Goal: Information Seeking & Learning: Find specific fact

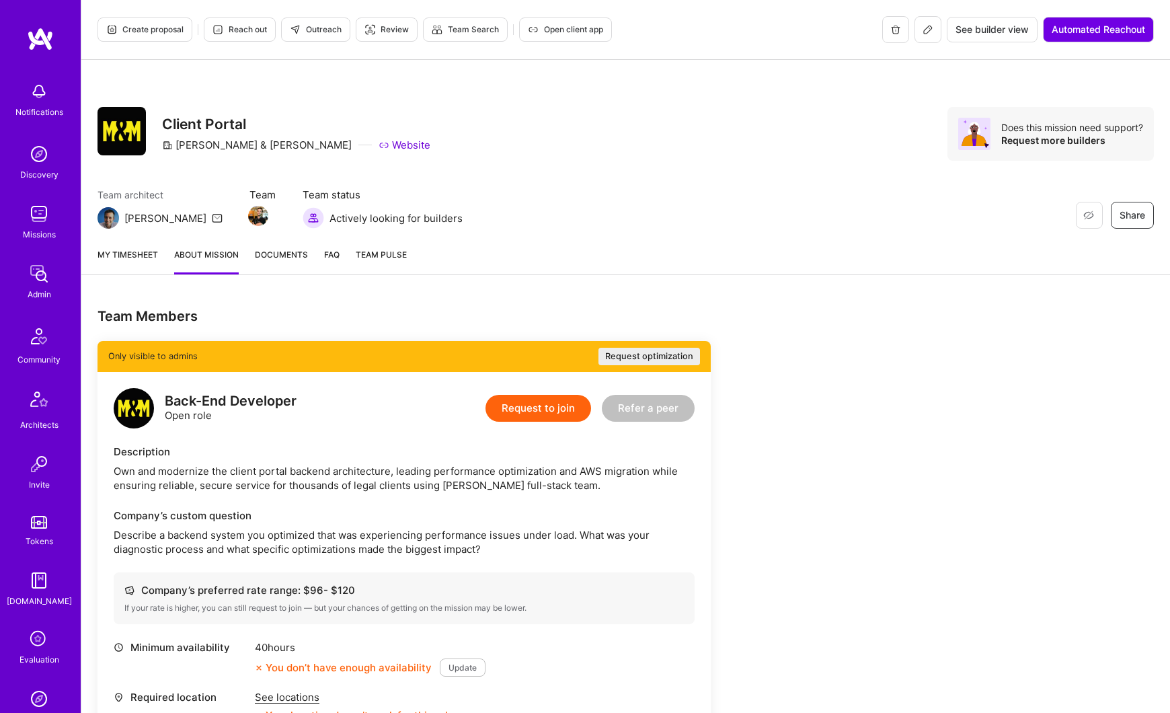
click at [36, 269] on img at bounding box center [39, 273] width 27 height 27
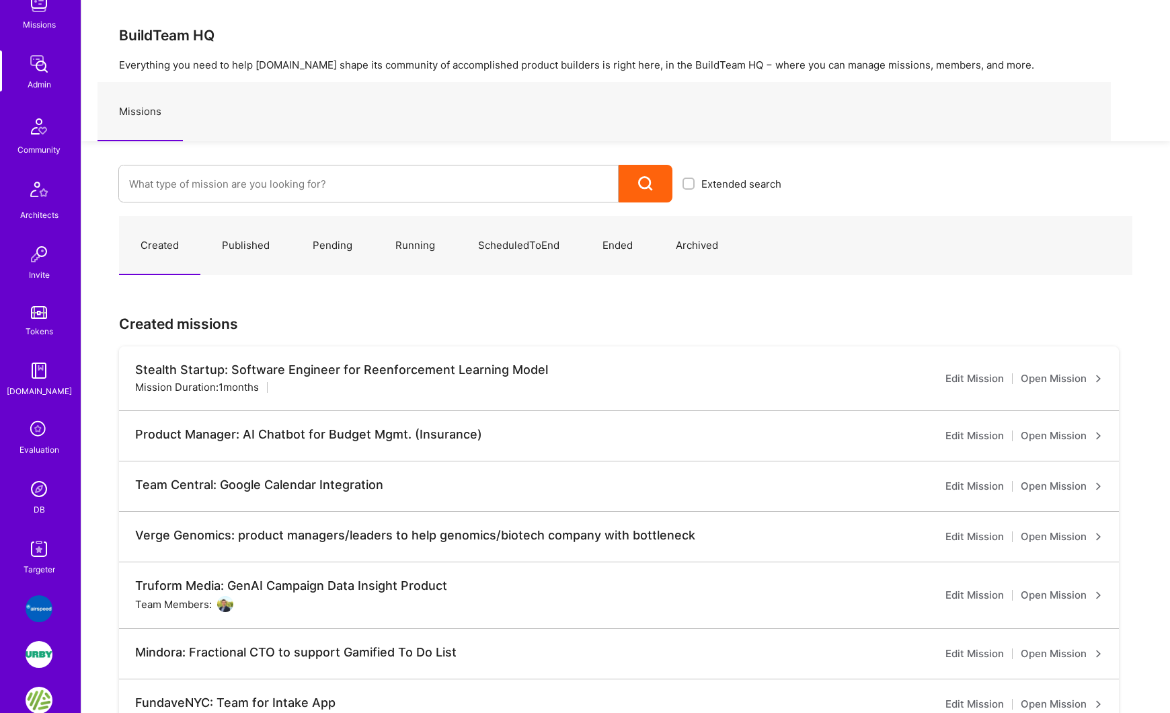
scroll to position [211, 0]
click at [39, 486] on img at bounding box center [39, 488] width 27 height 27
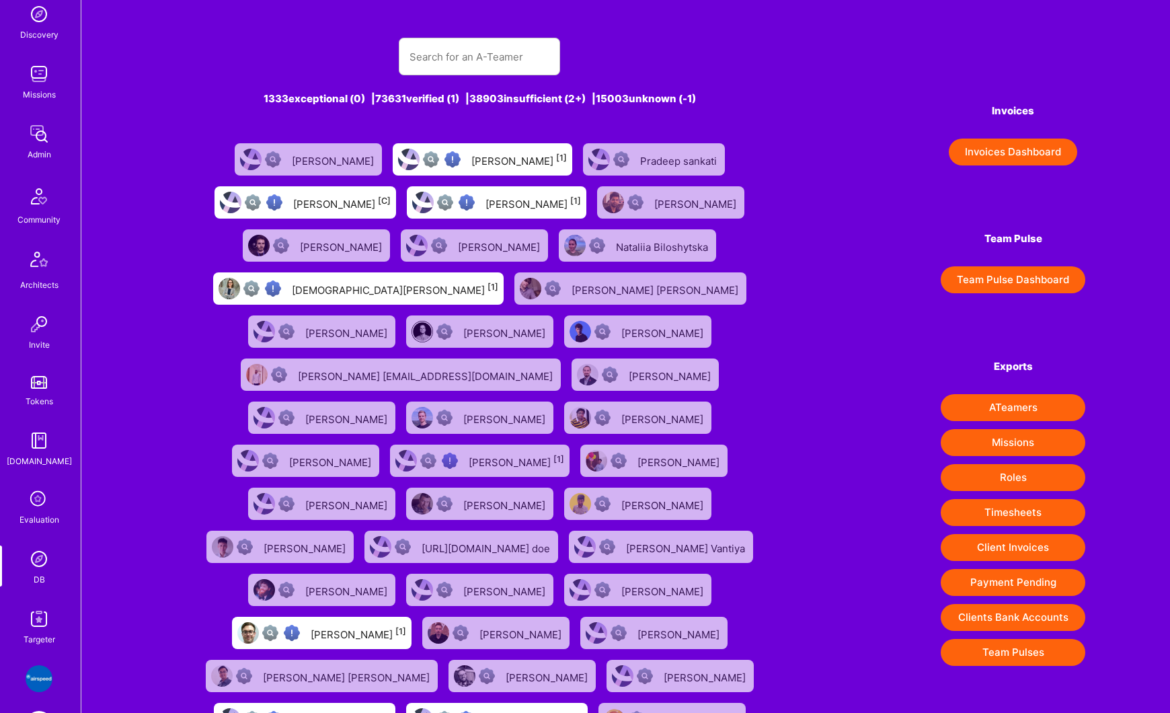
scroll to position [146, 0]
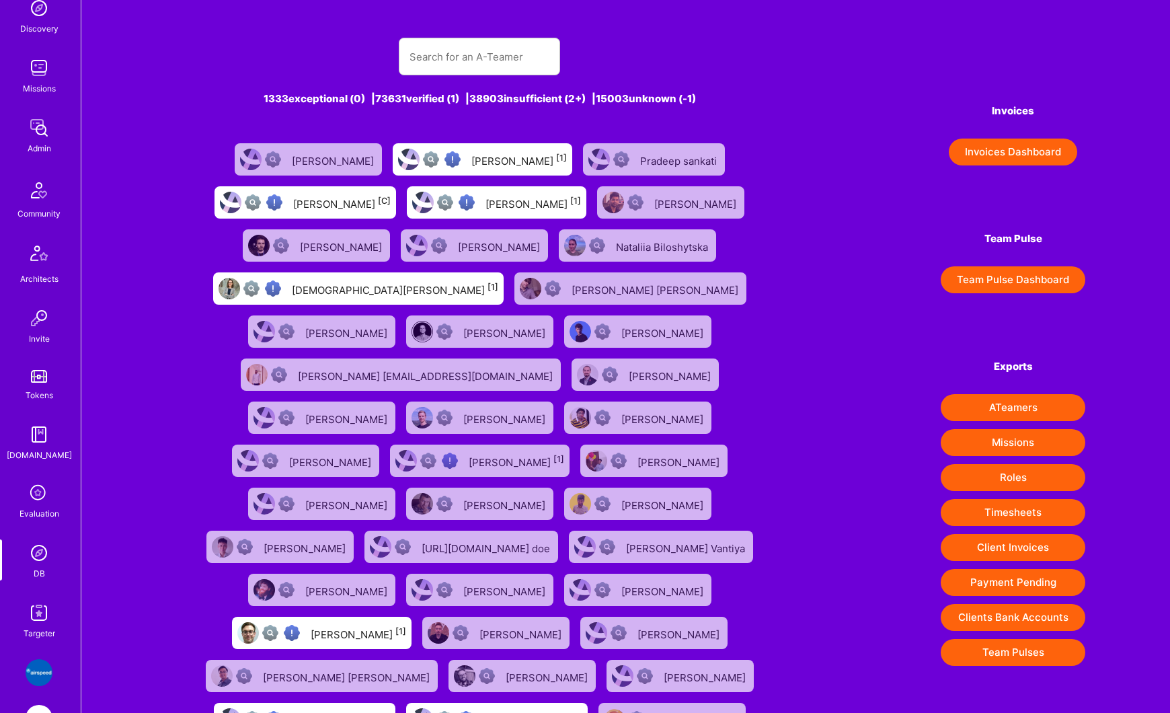
click at [35, 611] on img at bounding box center [39, 612] width 27 height 27
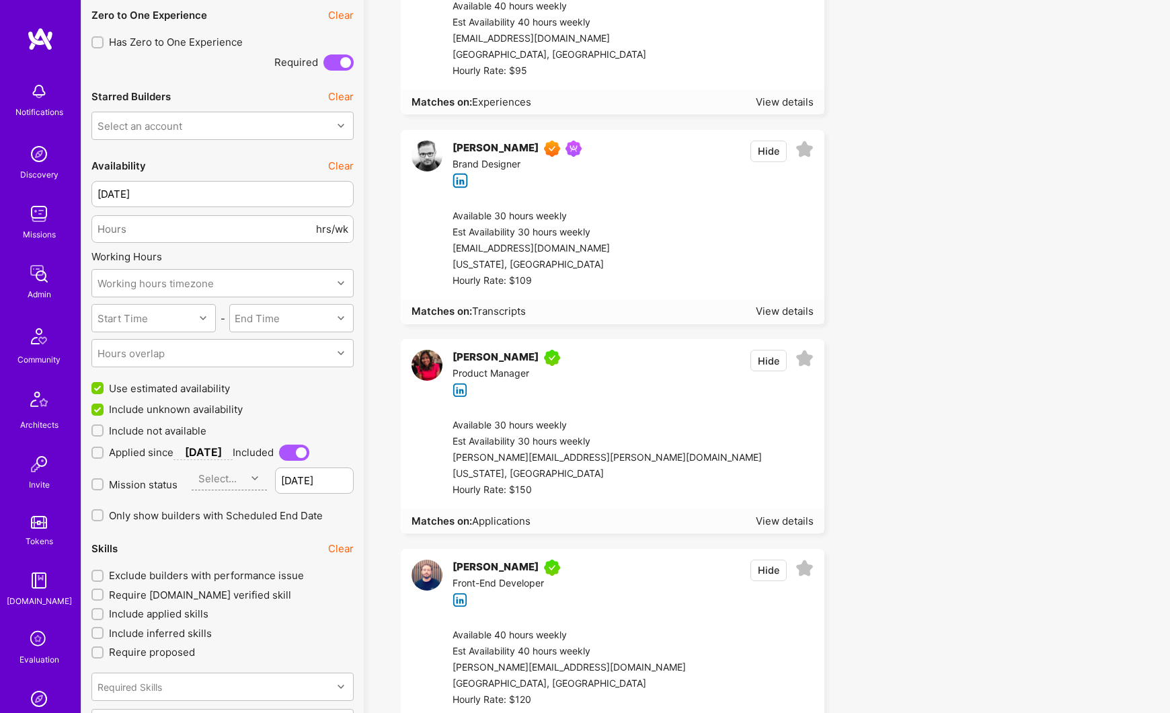
scroll to position [725, 0]
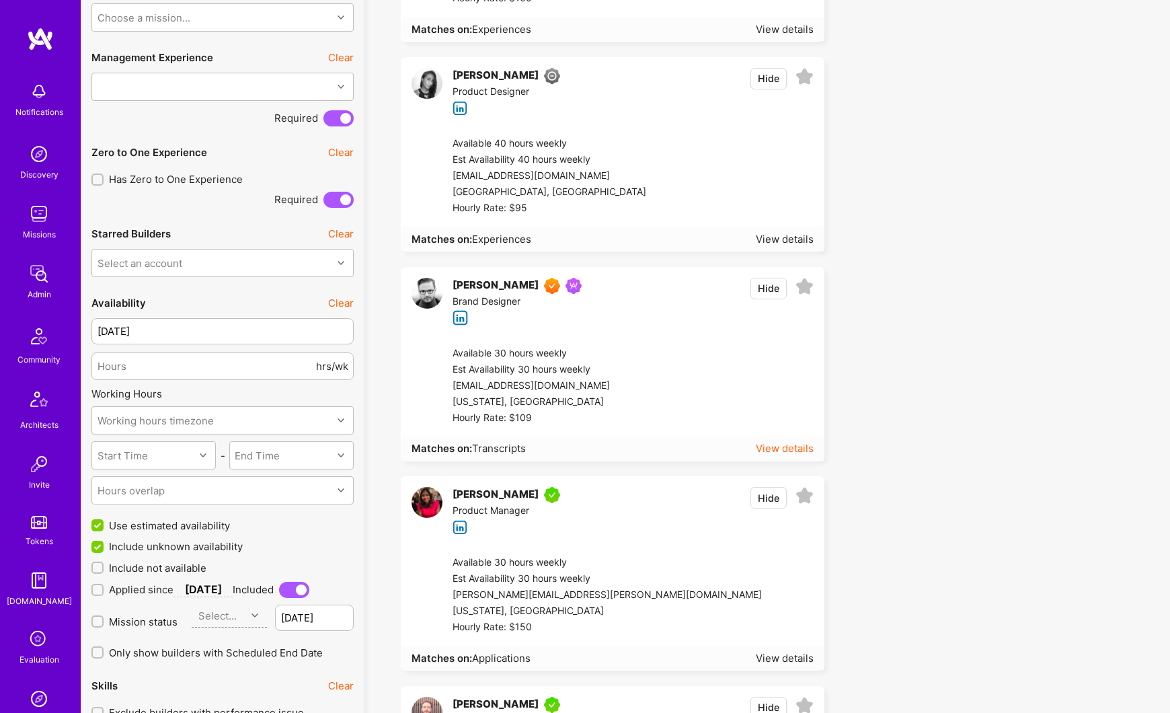
click at [771, 445] on div "View details" at bounding box center [785, 448] width 58 height 14
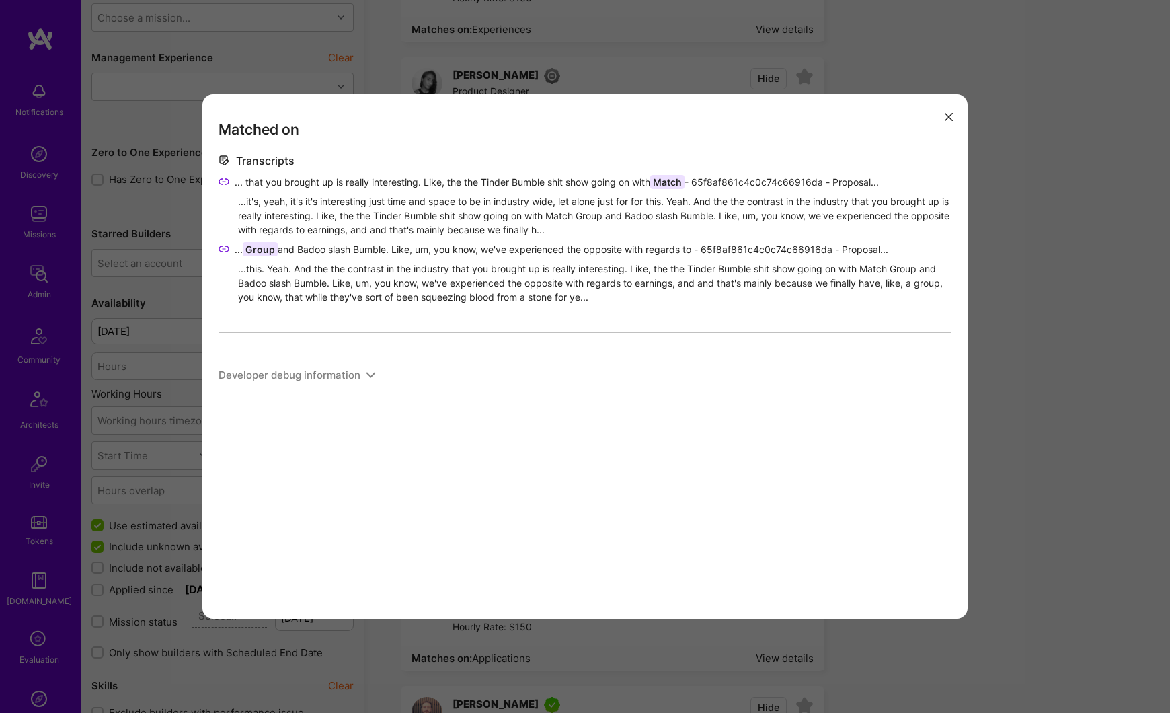
click at [544, 182] on span "... that you brought up is really interesting. Like, the the Tinder Bumble shit…" at bounding box center [557, 182] width 644 height 14
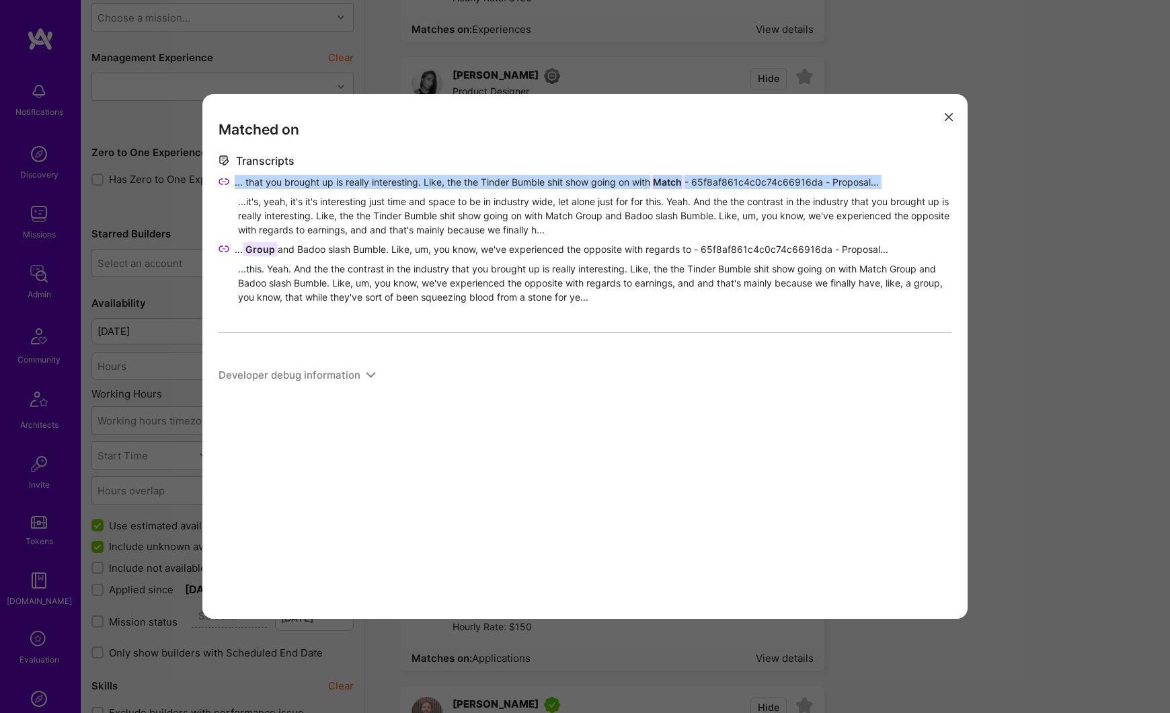
click at [544, 182] on span "... that you brought up is really interesting. Like, the the Tinder Bumble shit…" at bounding box center [557, 182] width 644 height 14
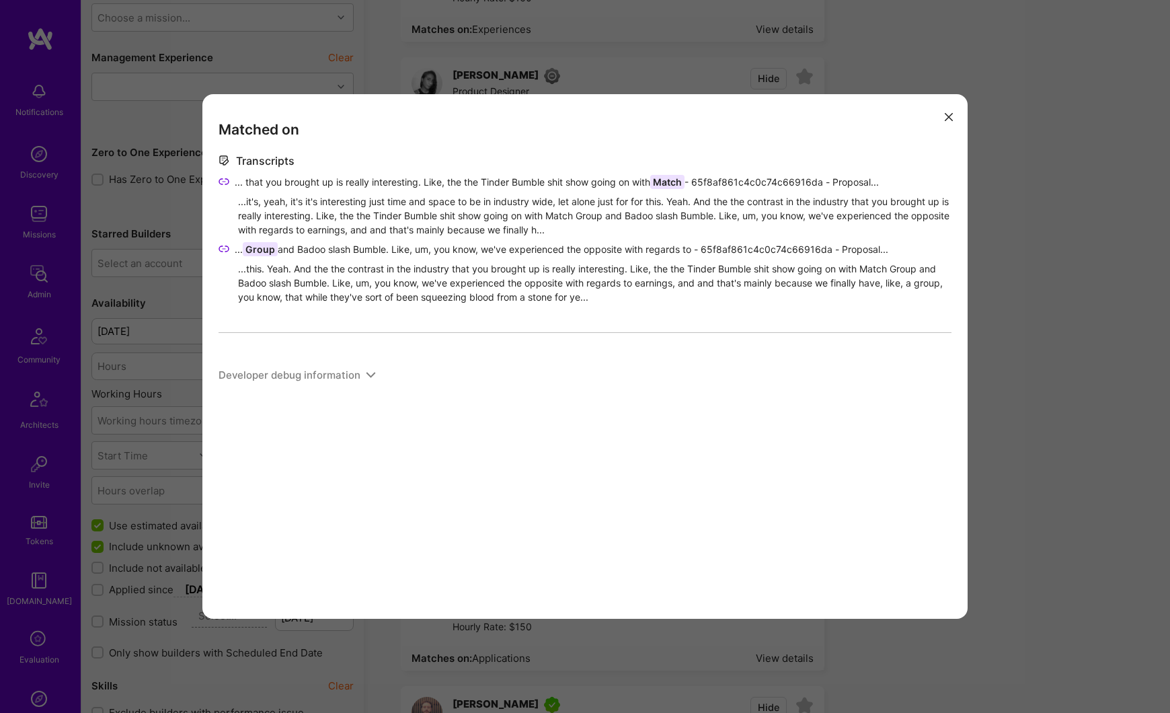
click at [222, 182] on icon "modal" at bounding box center [224, 181] width 11 height 11
click at [116, 309] on div "Matched on Transcripts ... that you brought up is really interesting. Like, the…" at bounding box center [585, 356] width 1170 height 713
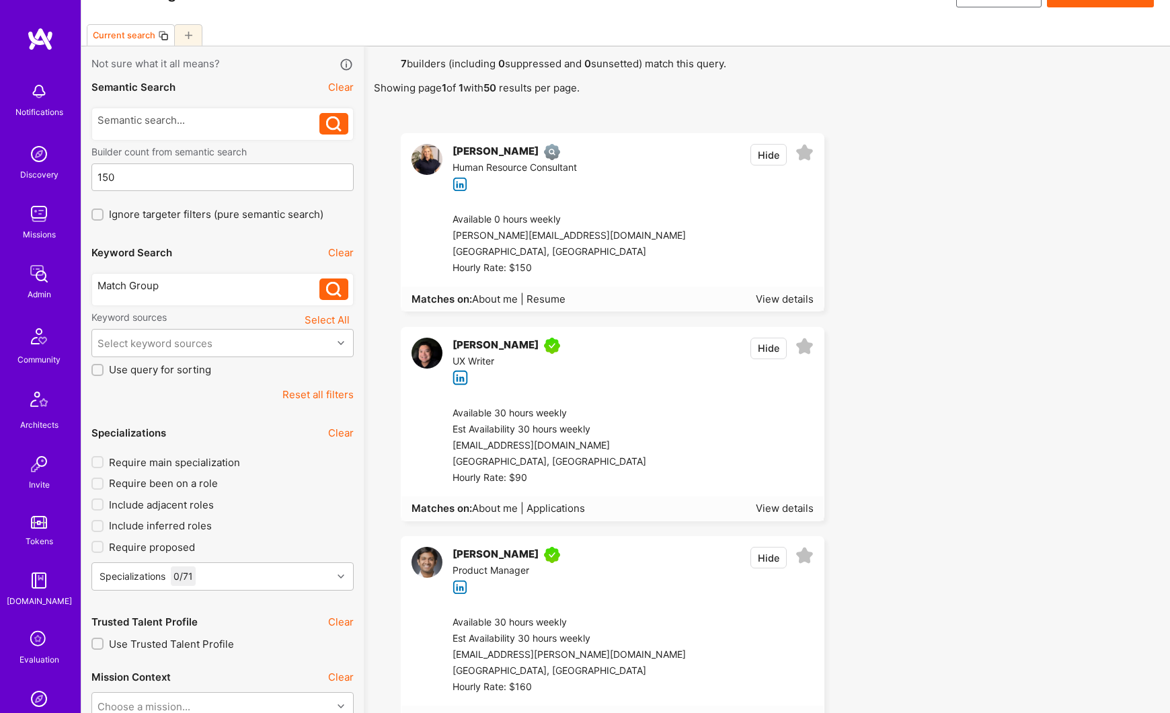
scroll to position [0, 0]
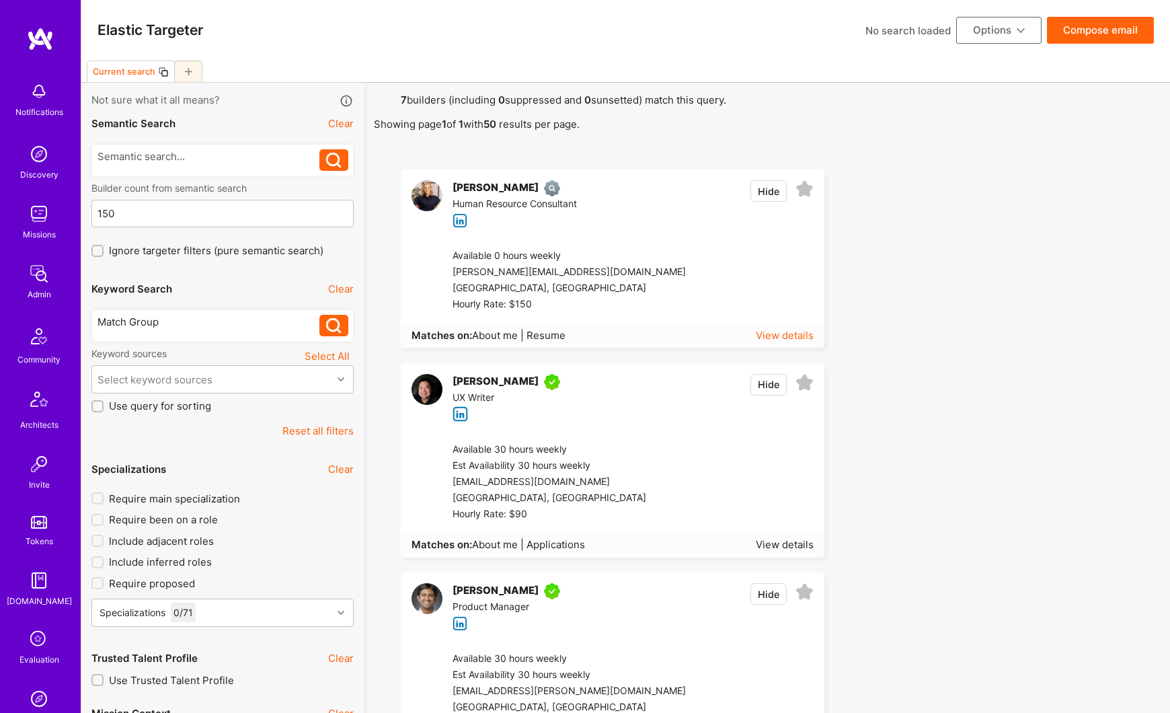
click at [788, 339] on div "View details" at bounding box center [785, 335] width 58 height 14
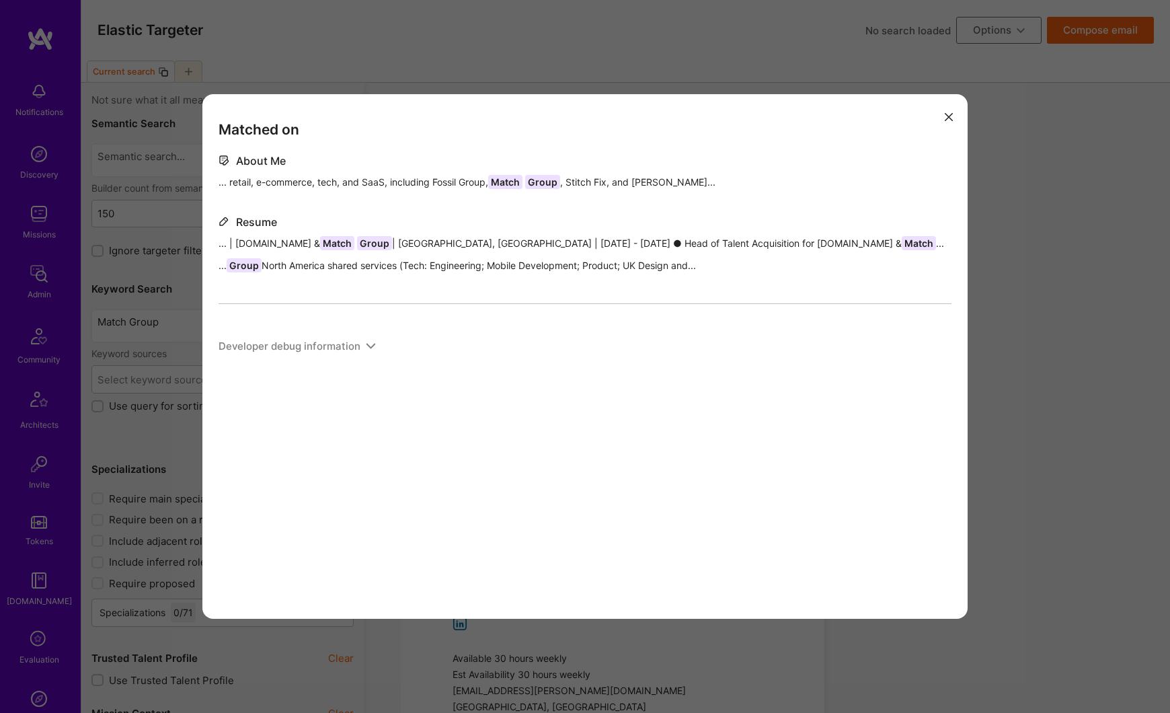
click at [947, 120] on icon "modal" at bounding box center [949, 117] width 8 height 8
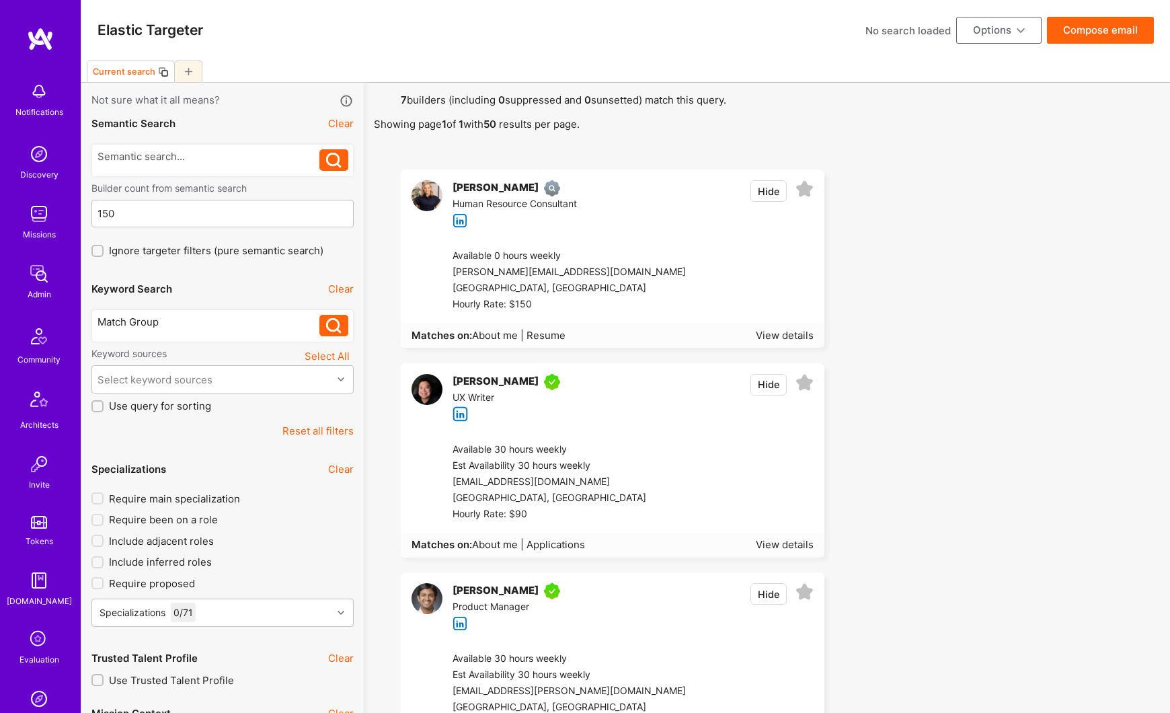
click at [506, 188] on div "[PERSON_NAME]" at bounding box center [496, 188] width 86 height 16
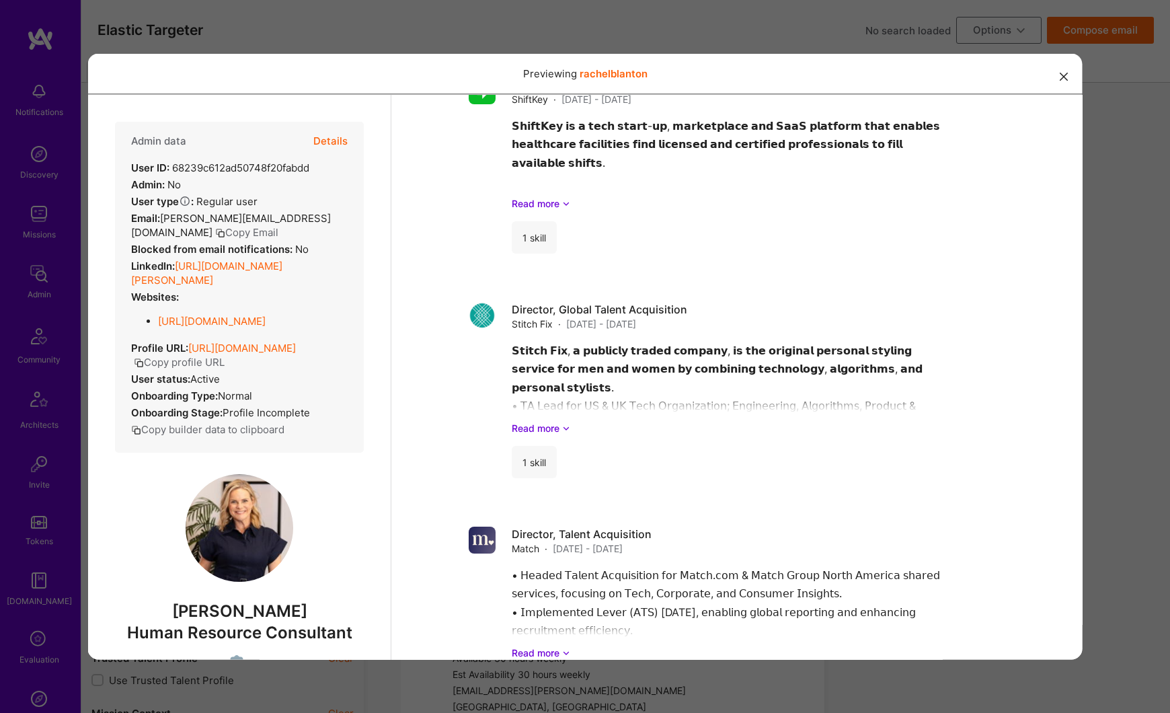
scroll to position [506, 0]
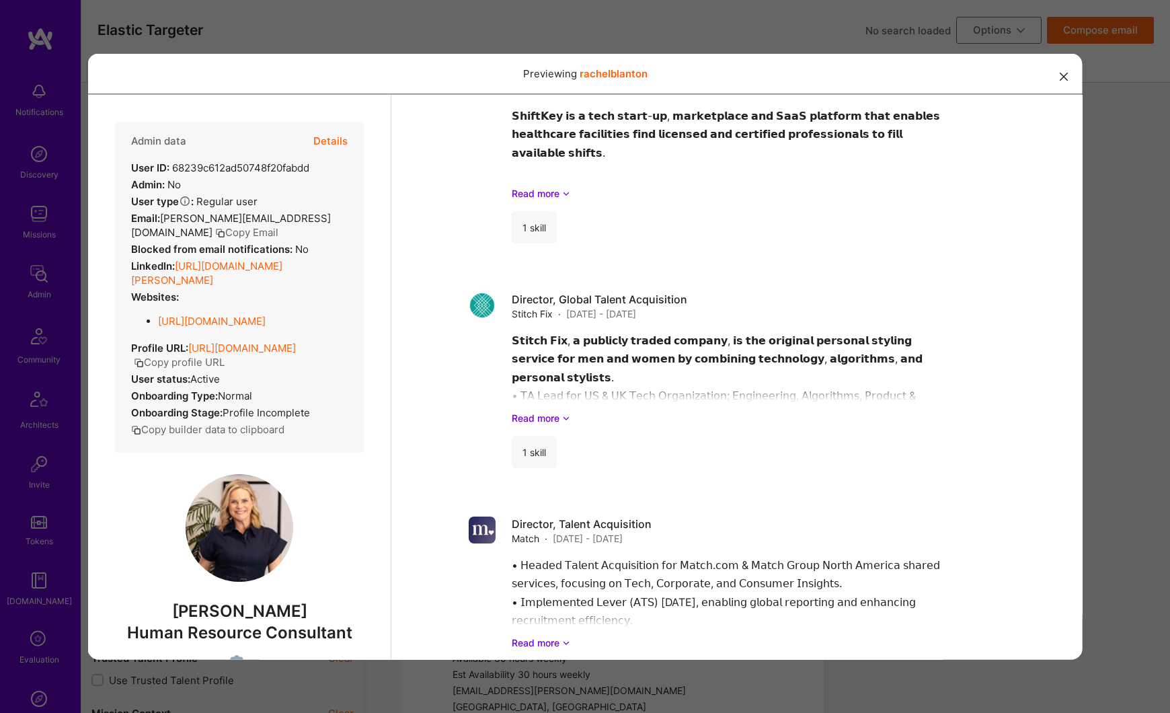
click at [1068, 77] on button "modal" at bounding box center [1064, 76] width 16 height 22
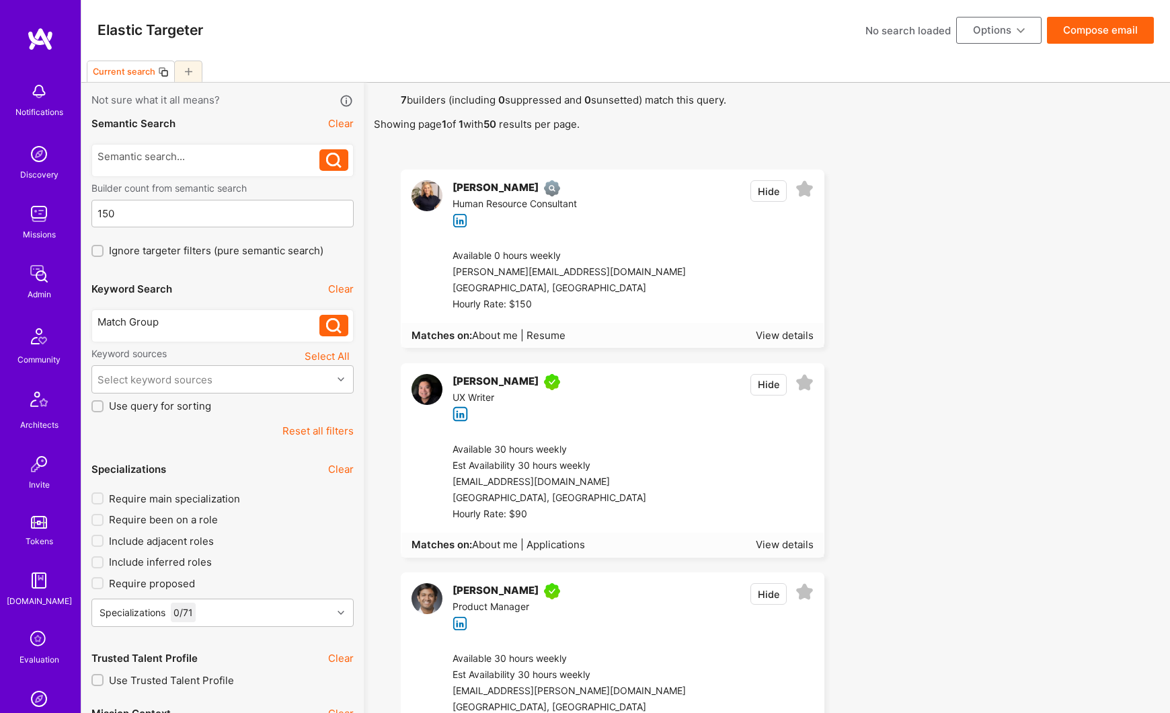
click at [484, 184] on div "[PERSON_NAME]" at bounding box center [496, 188] width 86 height 16
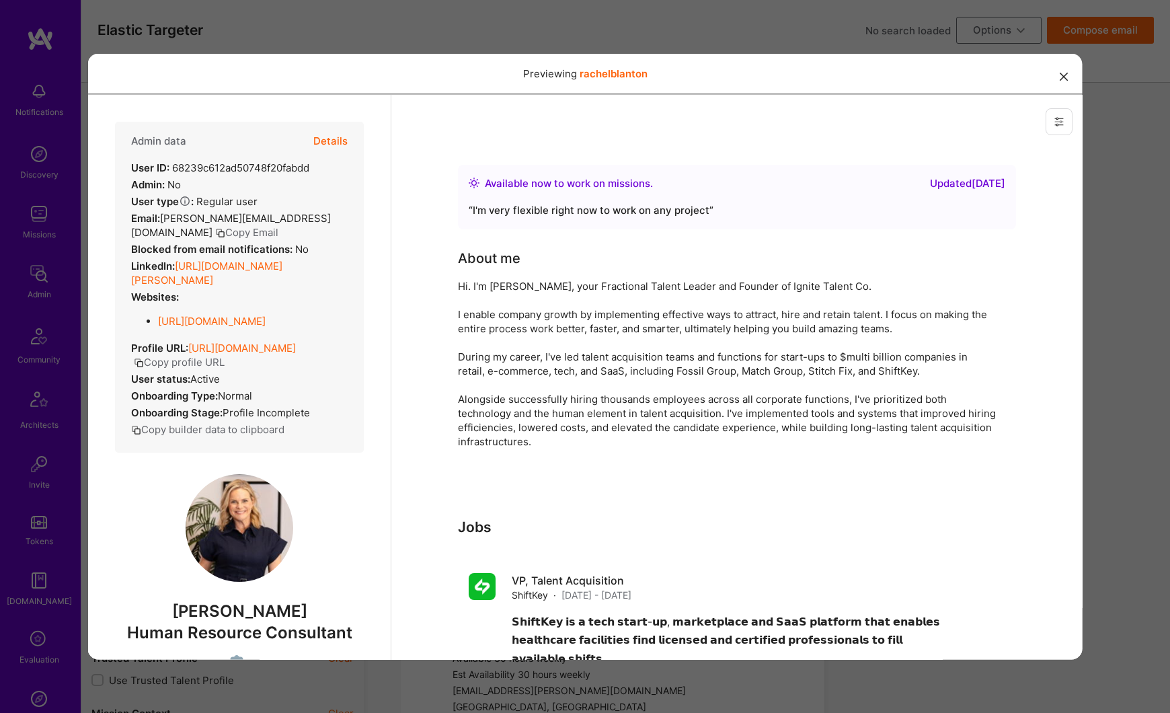
scroll to position [0, 0]
click at [224, 369] on button "Copy profile URL" at bounding box center [178, 361] width 91 height 14
click at [1098, 378] on div "Previewing rachelblanton" at bounding box center [585, 356] width 1170 height 713
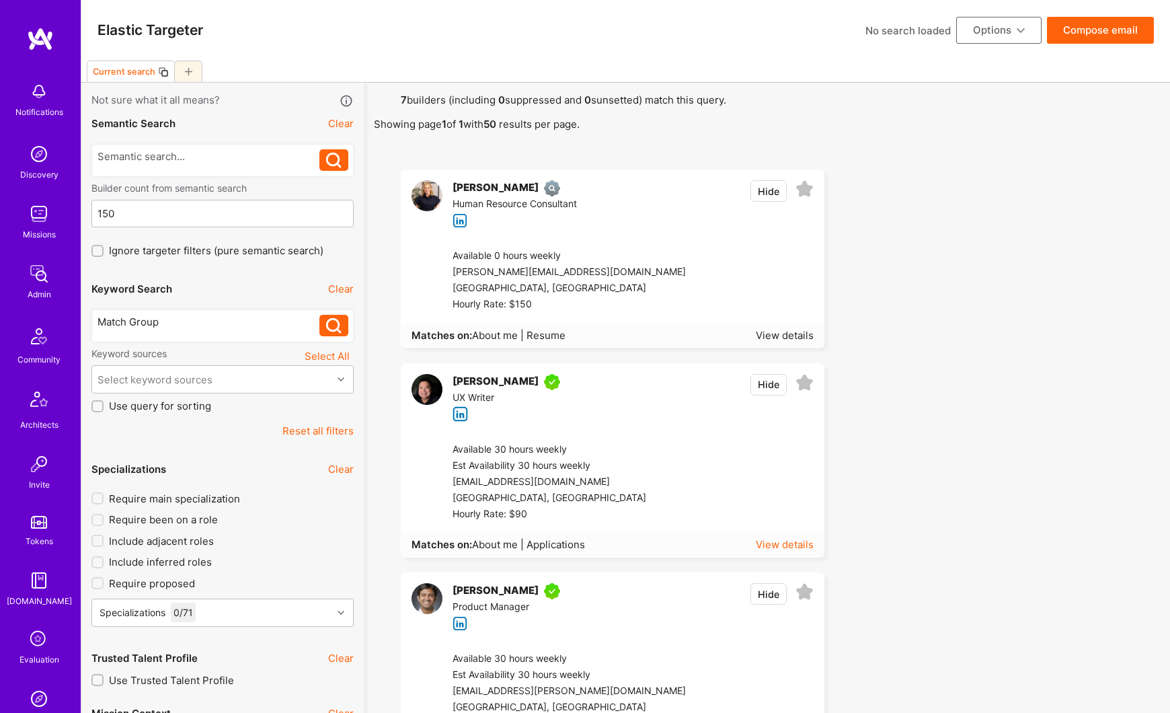
click at [761, 545] on div "View details" at bounding box center [785, 544] width 58 height 14
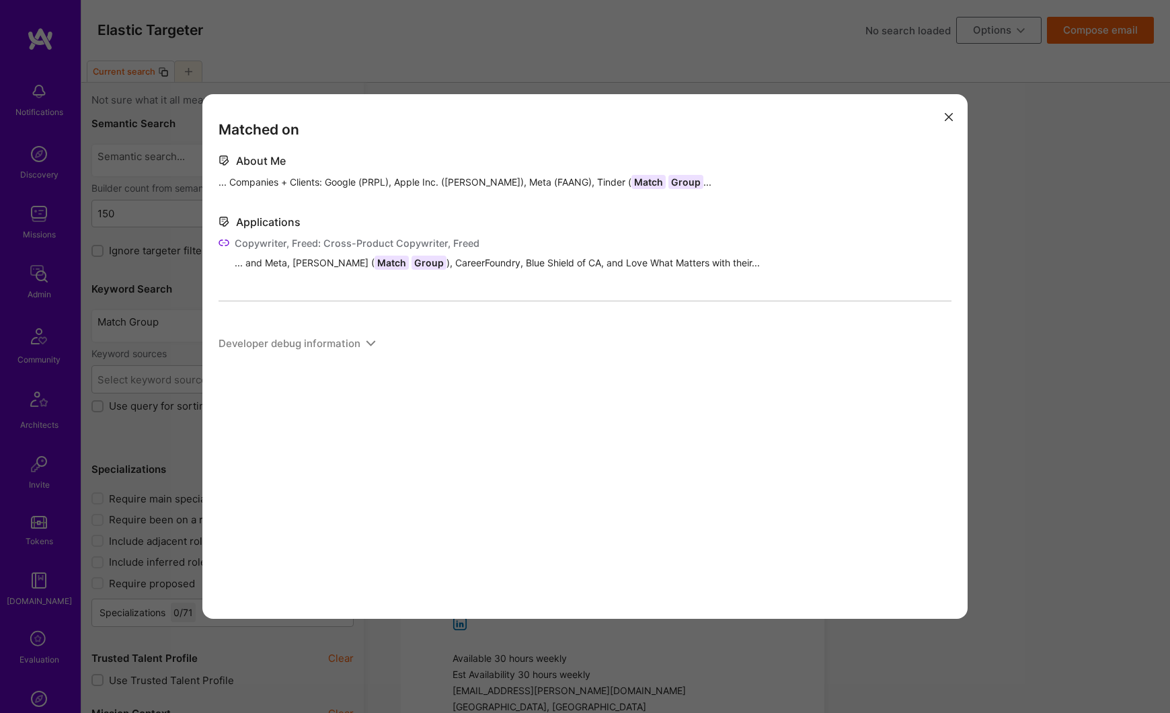
click at [229, 181] on span "... Companies + Clients: Google (PRPL), Apple Inc. ([PERSON_NAME]), Meta (FAANG…" at bounding box center [465, 182] width 493 height 14
click at [244, 160] on div "About Me" at bounding box center [261, 161] width 50 height 14
click at [1042, 341] on div "Matched on About Me ... Companies + Clients: Google (PRPL), Apple Inc. ([PERSON…" at bounding box center [585, 356] width 1170 height 713
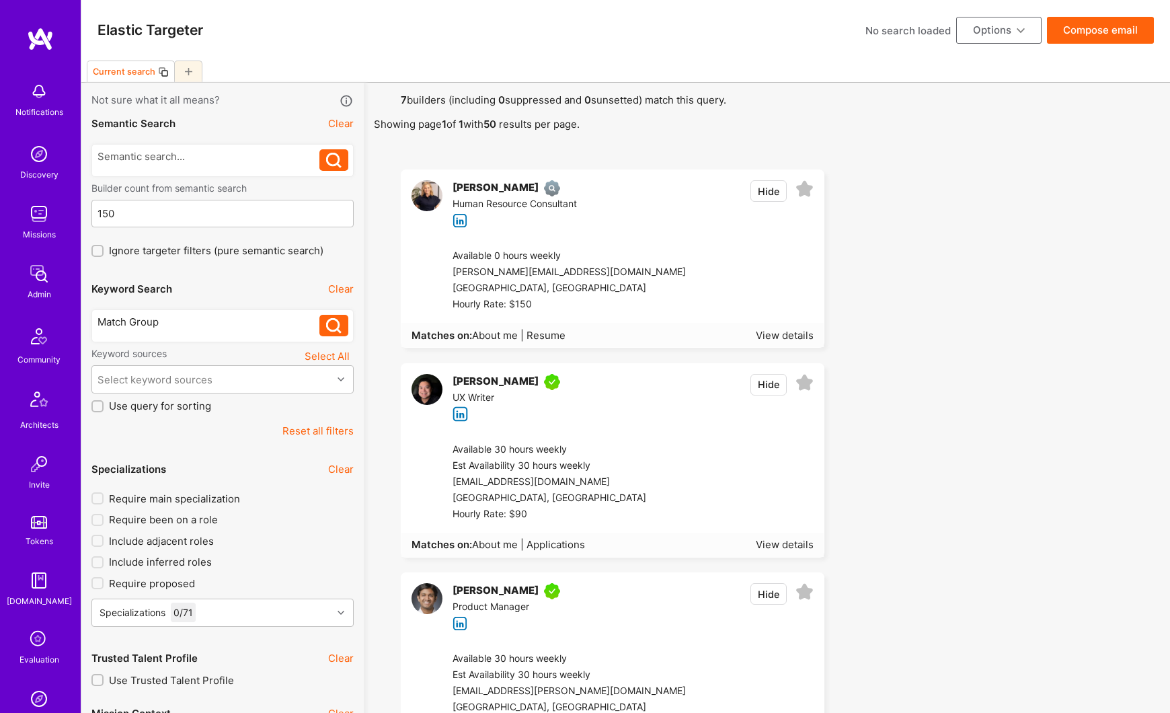
click at [533, 375] on div "[PERSON_NAME]" at bounding box center [496, 382] width 86 height 16
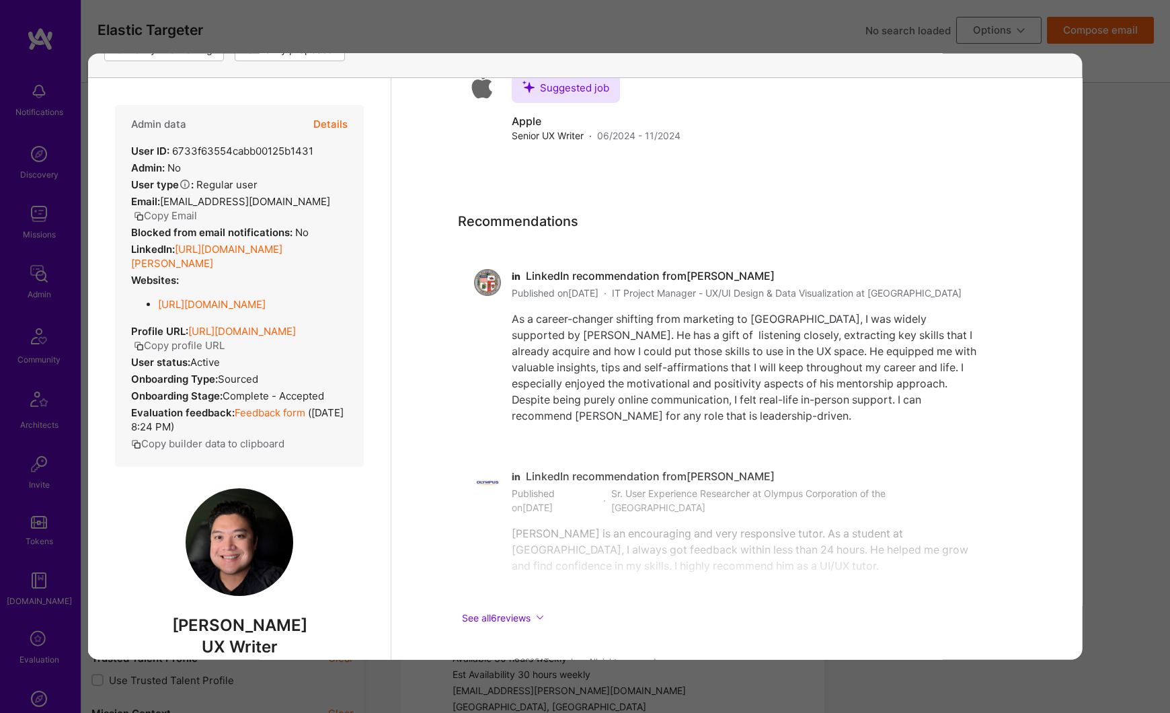
scroll to position [200, 0]
click at [736, 677] on div "Previewing roydimaculangan Evaluation scores Expertise level Very good Interper…" at bounding box center [585, 356] width 1170 height 713
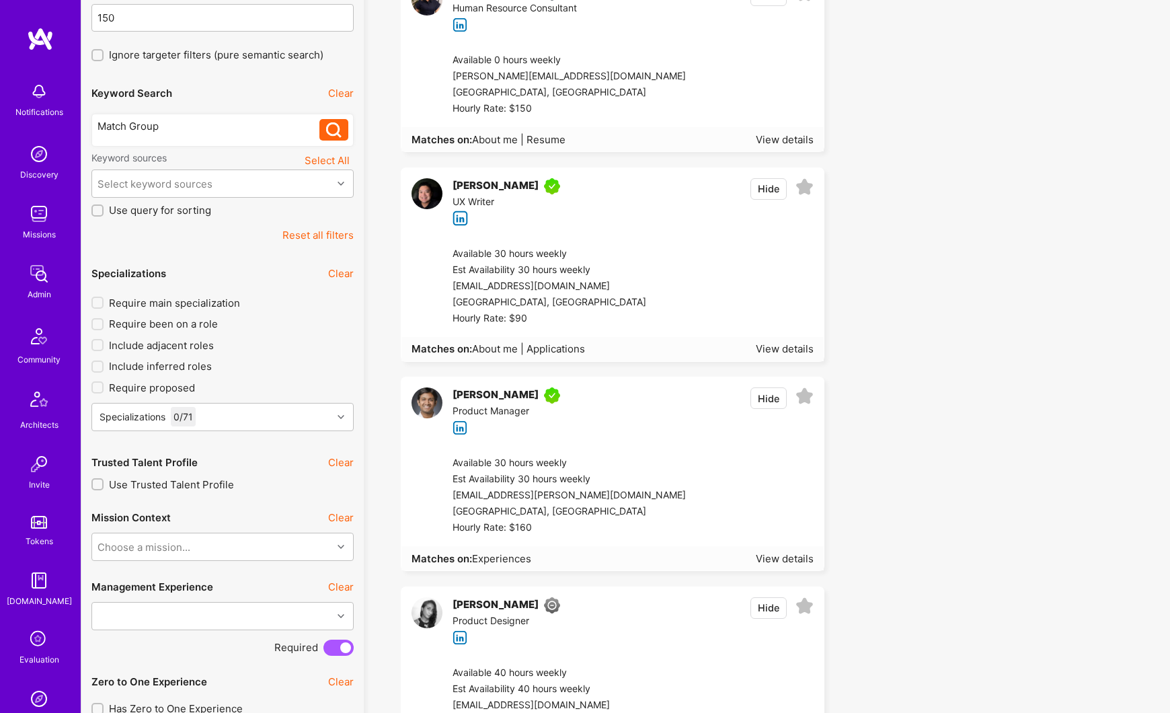
scroll to position [200, 0]
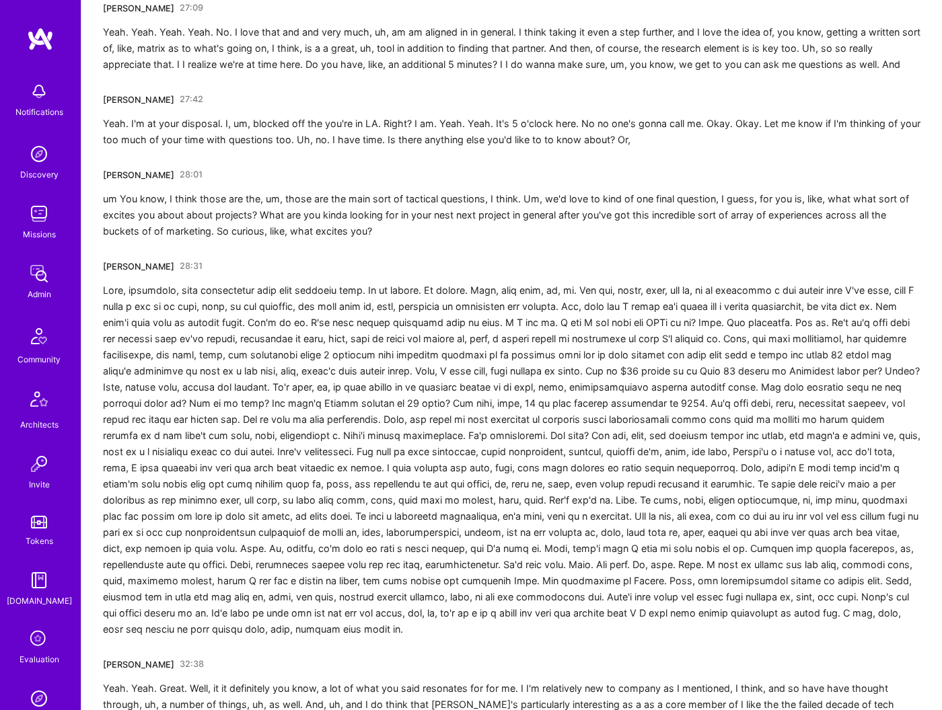
scroll to position [5253, 0]
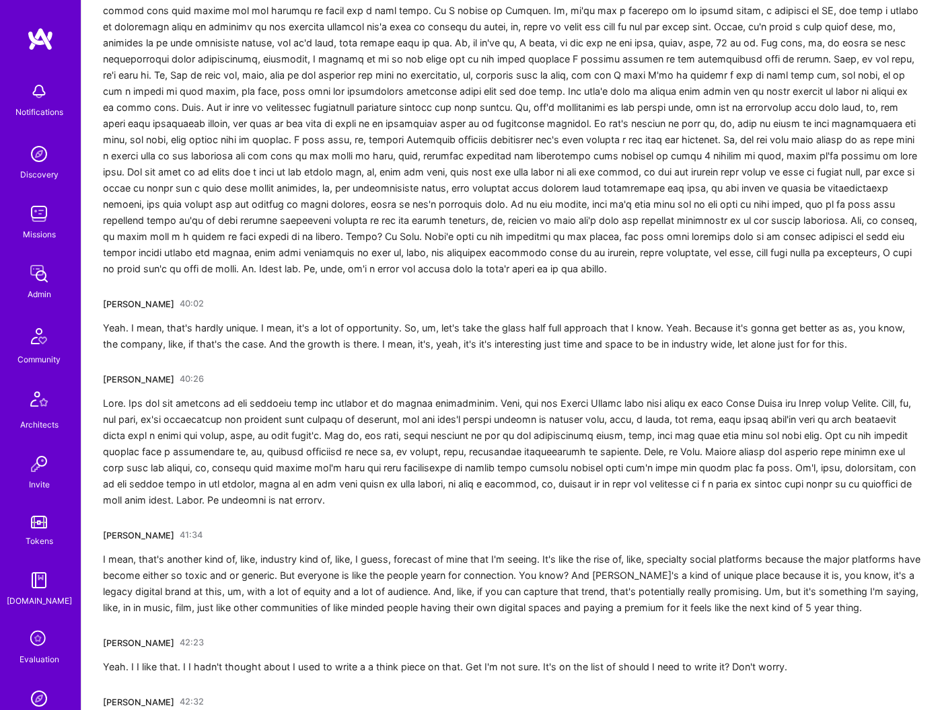
click at [180, 369] on link "40:26" at bounding box center [192, 380] width 24 height 22
